Goal: Check status

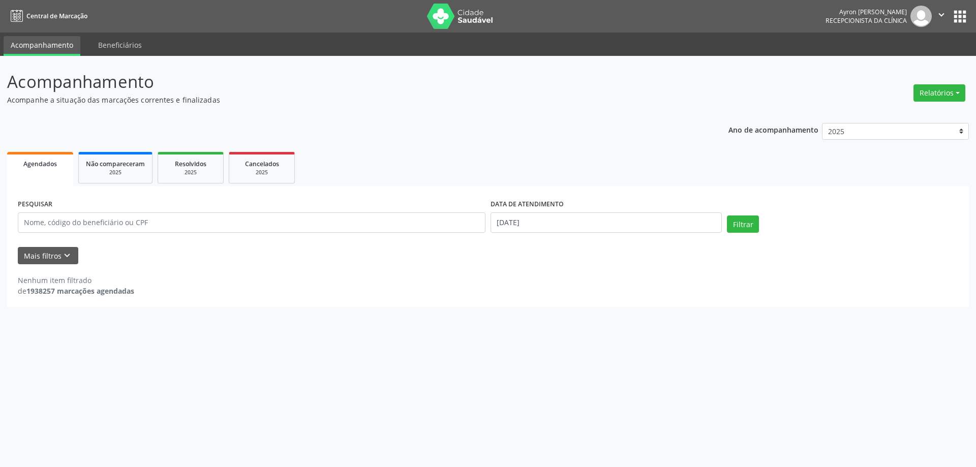
select select "9"
click at [523, 223] on input "[DATE]" at bounding box center [606, 223] width 231 height 20
click at [591, 316] on span "16" at bounding box center [588, 317] width 20 height 20
type input "[DATE]"
click at [608, 318] on span "17" at bounding box center [610, 317] width 20 height 20
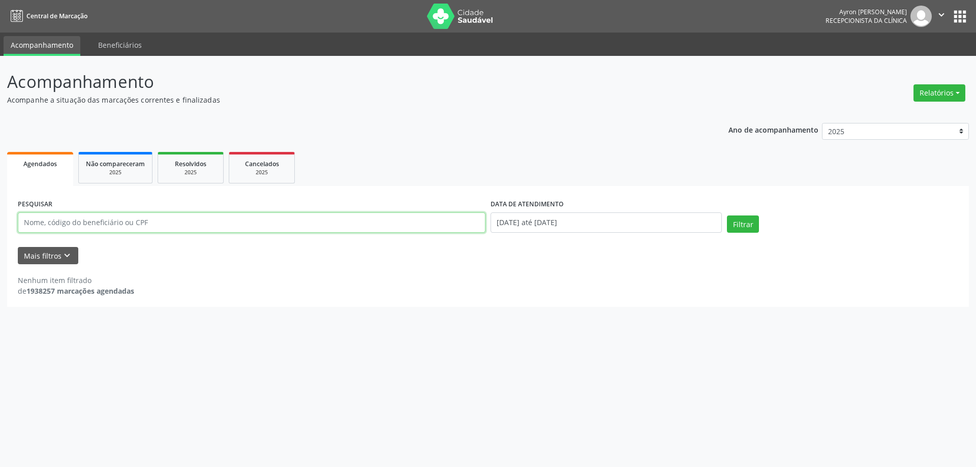
click at [116, 232] on input "text" at bounding box center [252, 223] width 468 height 20
click at [28, 231] on input "text" at bounding box center [252, 223] width 468 height 20
click at [33, 257] on button "Mais filtros keyboard_arrow_down" at bounding box center [48, 256] width 61 height 18
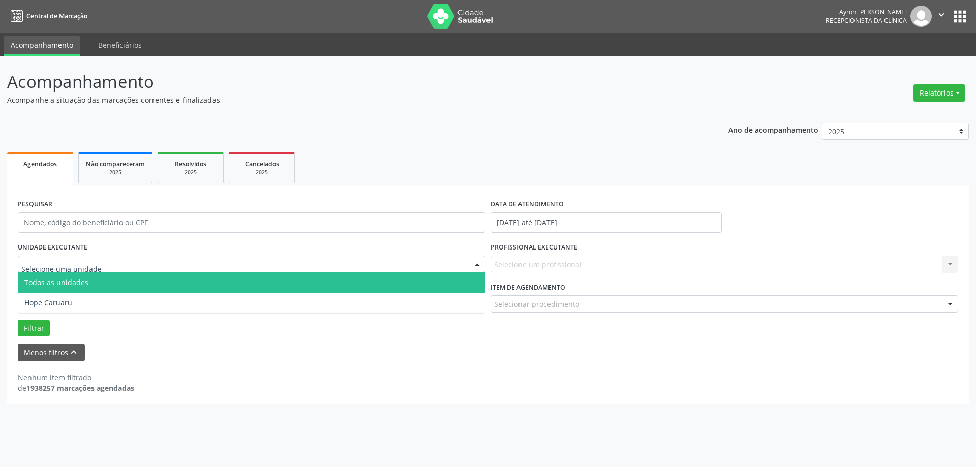
click at [68, 283] on span "Todos as unidades" at bounding box center [56, 283] width 64 height 10
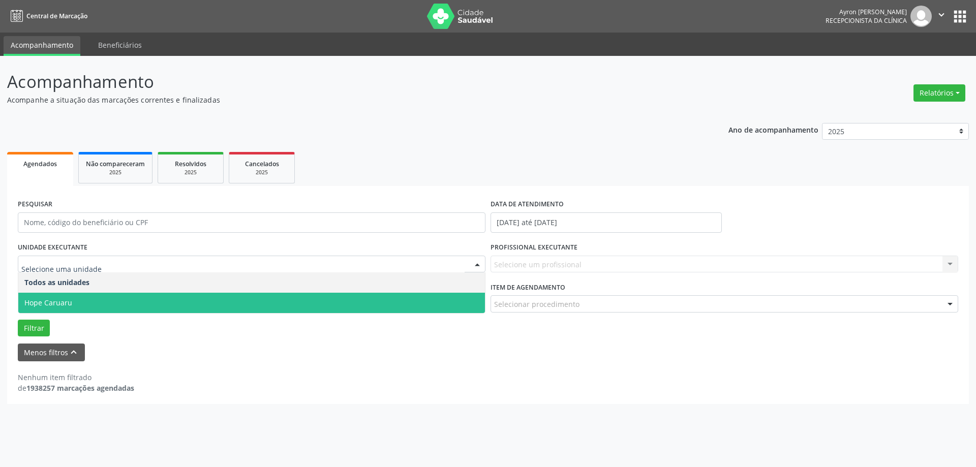
click at [57, 296] on span "Hope Caruaru" at bounding box center [251, 303] width 467 height 20
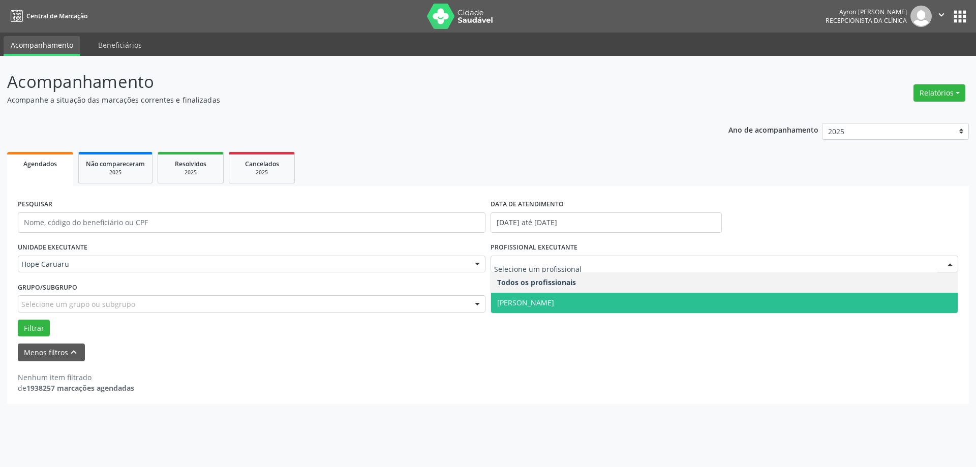
click at [534, 298] on span "[PERSON_NAME]" at bounding box center [525, 303] width 57 height 10
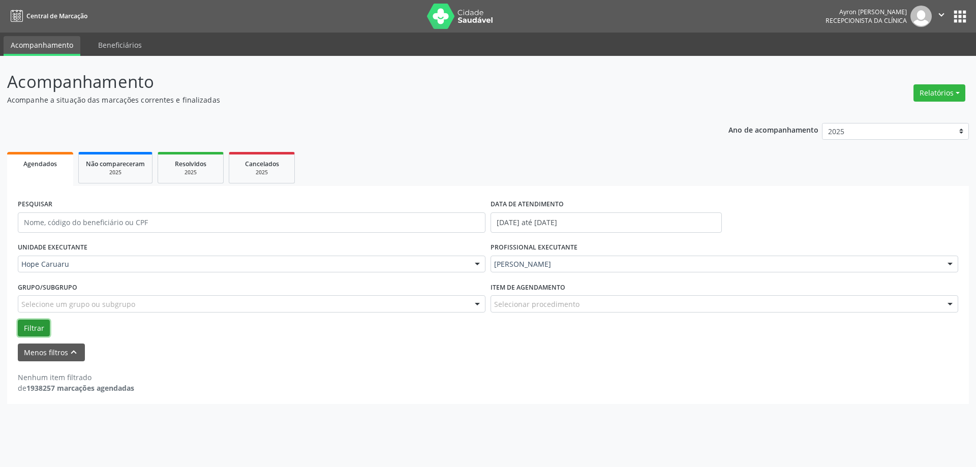
click at [33, 327] on button "Filtrar" at bounding box center [34, 328] width 32 height 17
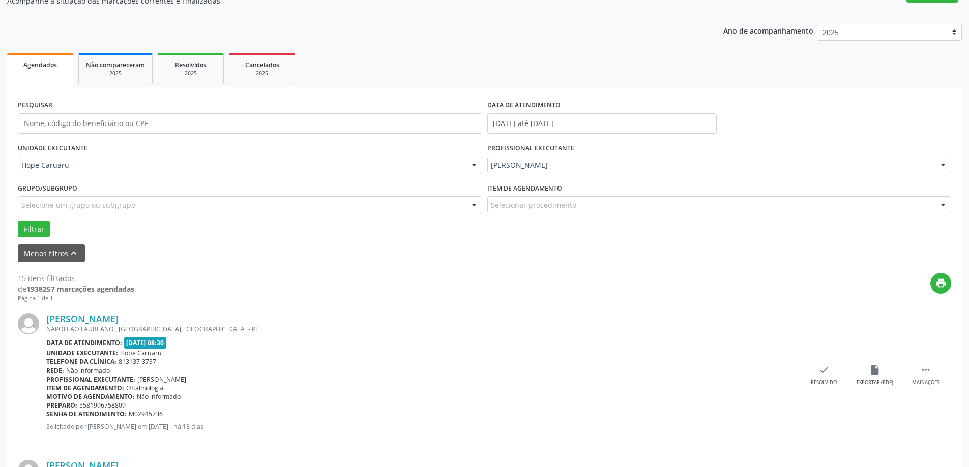
scroll to position [102, 0]
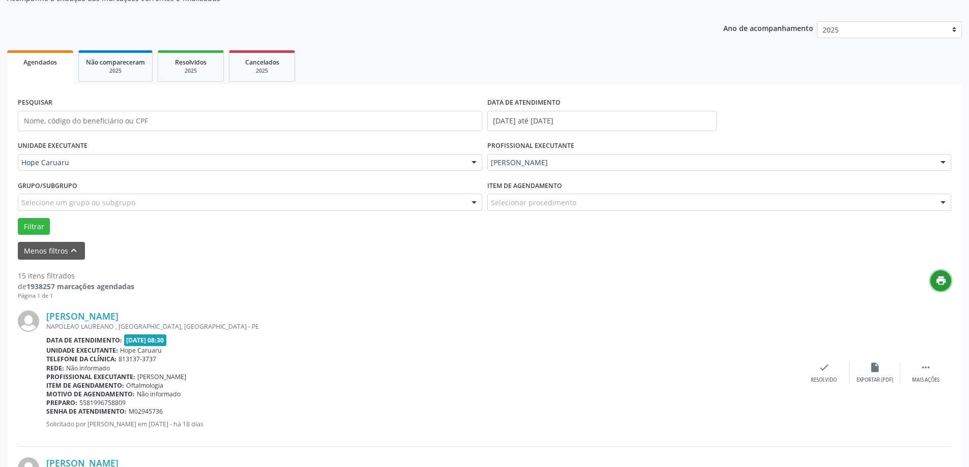
click at [940, 283] on icon "print" at bounding box center [940, 280] width 11 height 11
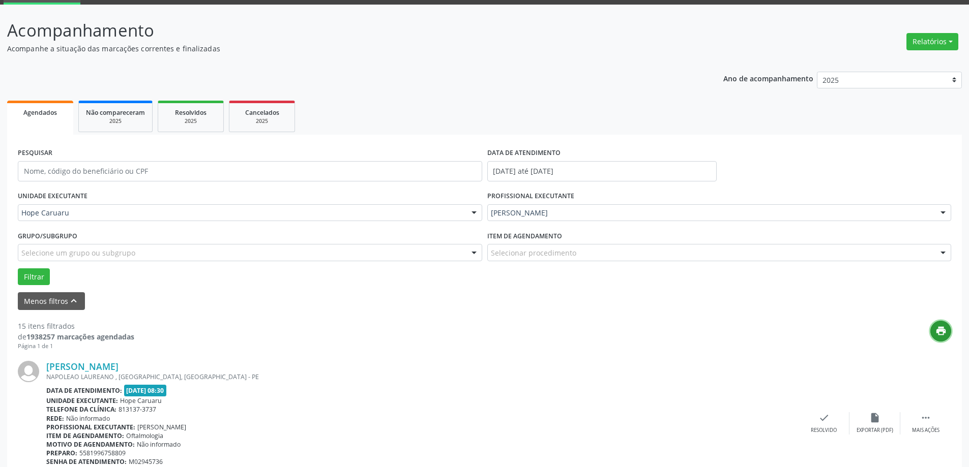
scroll to position [51, 0]
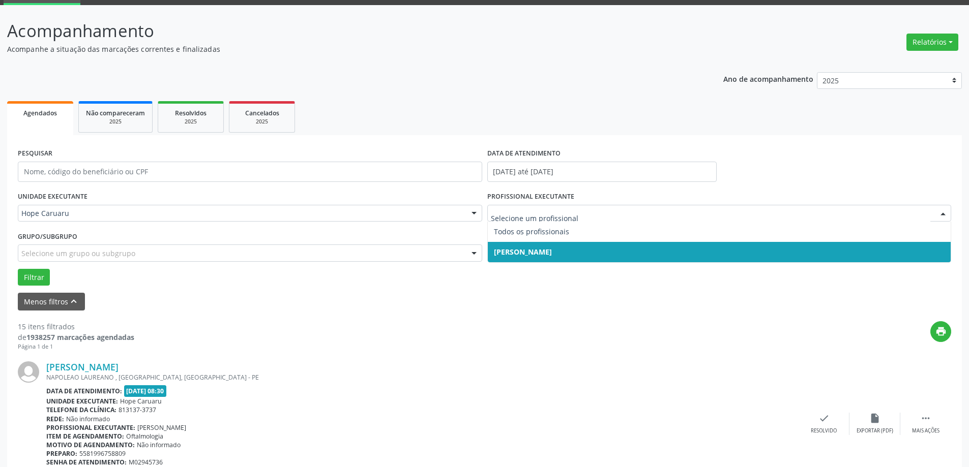
click at [512, 249] on span "[PERSON_NAME]" at bounding box center [523, 252] width 58 height 10
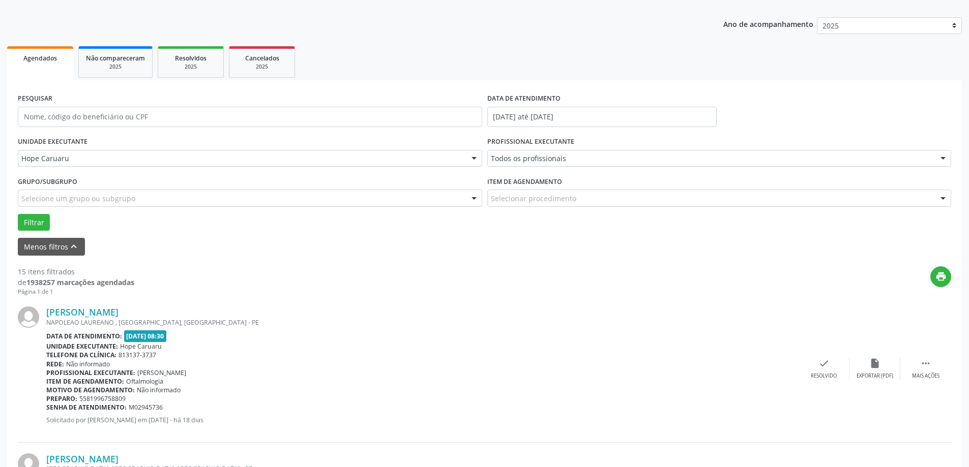
scroll to position [102, 0]
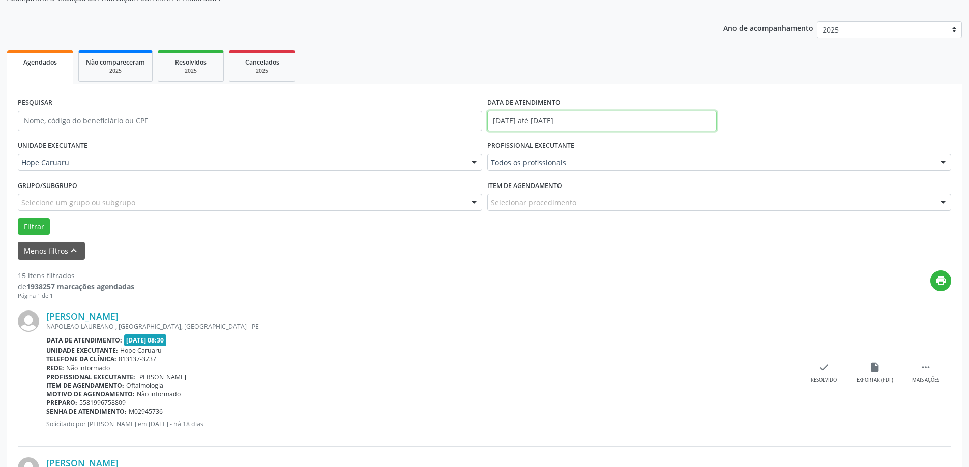
click at [523, 119] on input "[DATE] até [DATE]" at bounding box center [601, 121] width 229 height 20
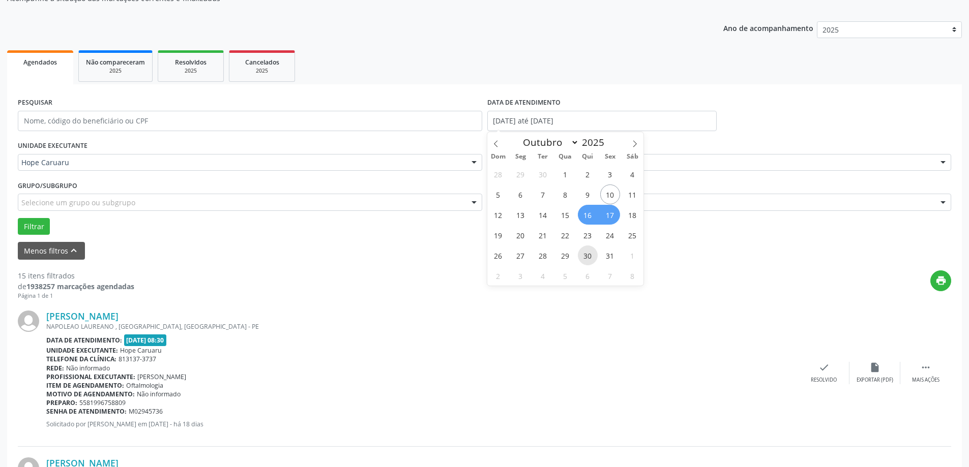
click at [594, 256] on span "30" at bounding box center [588, 256] width 20 height 20
type input "30/10/2025"
click at [615, 256] on span "31" at bounding box center [610, 256] width 20 height 20
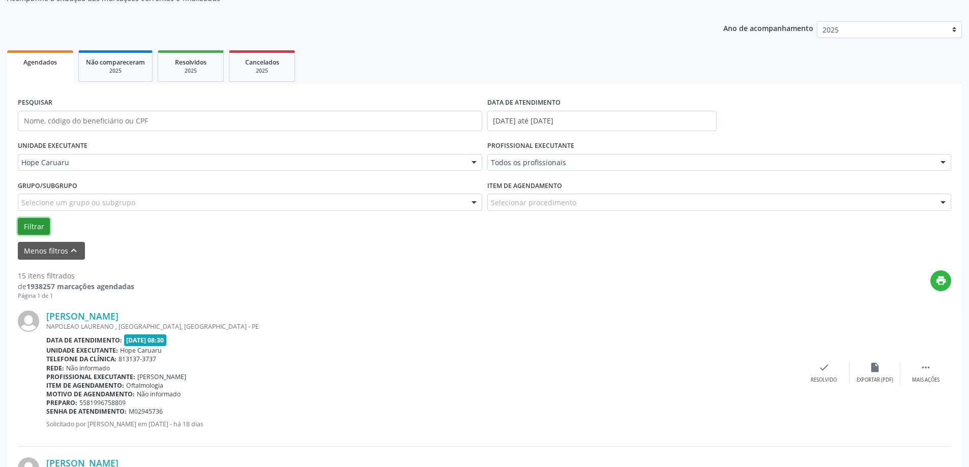
click at [39, 230] on button "Filtrar" at bounding box center [34, 226] width 32 height 17
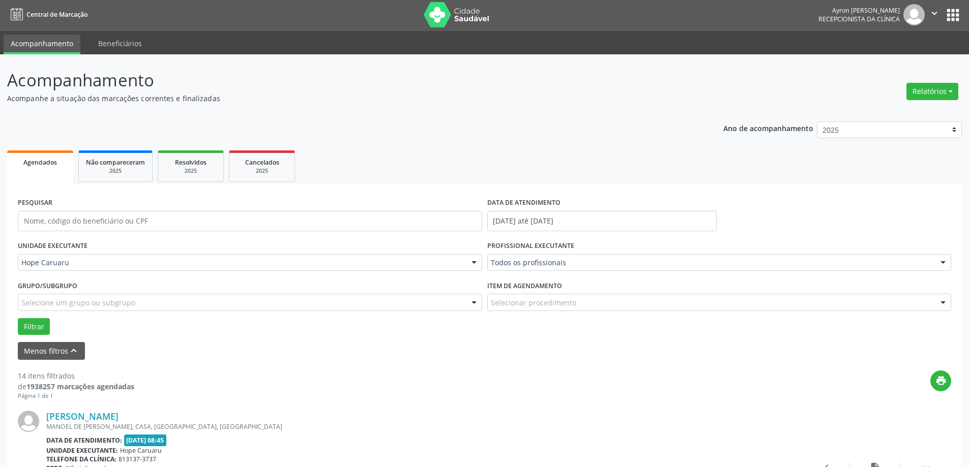
scroll to position [0, 0]
